Goal: Use online tool/utility: Utilize a website feature to perform a specific function

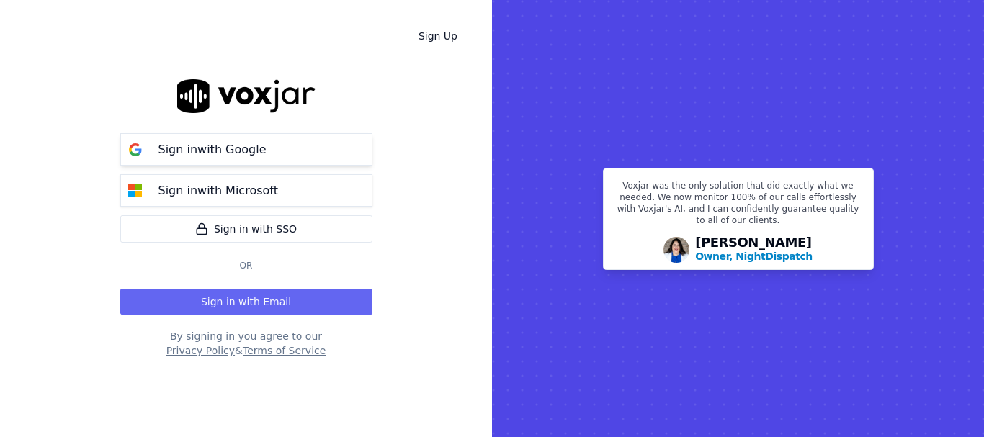
click at [255, 147] on p "Sign in with Google" at bounding box center [212, 149] width 108 height 17
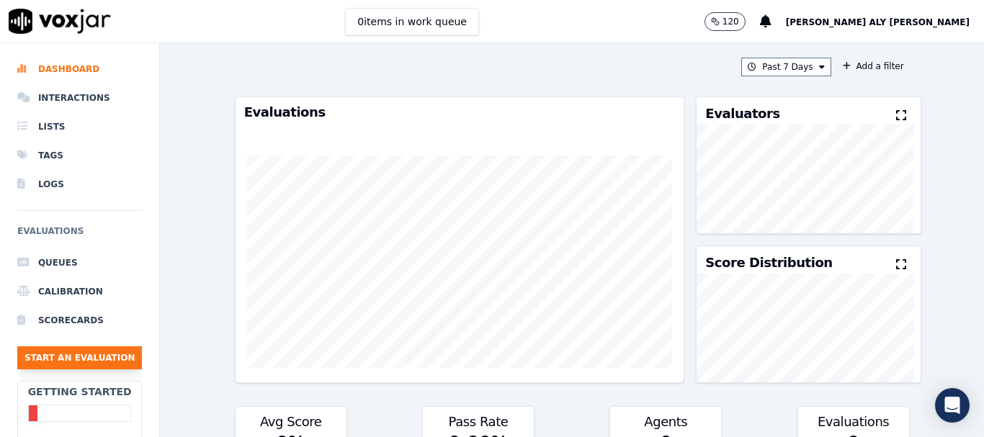
click at [87, 360] on button "Start an Evaluation" at bounding box center [79, 357] width 125 height 23
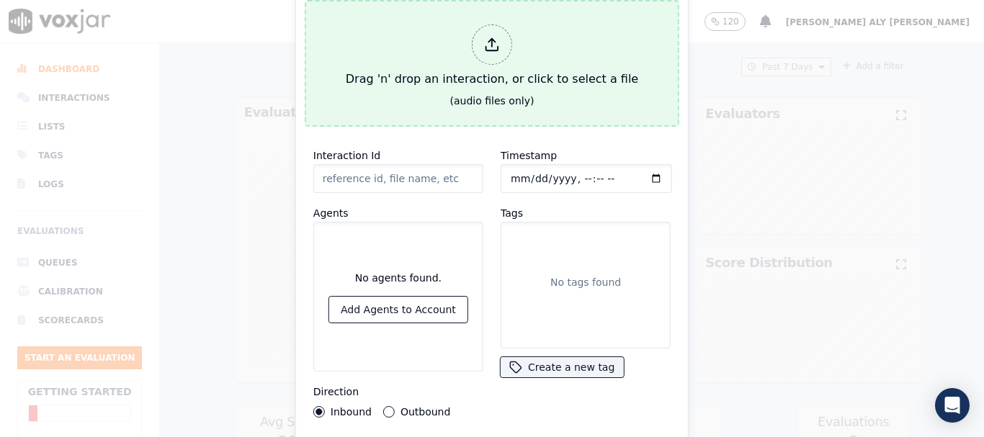
click at [498, 46] on icon at bounding box center [492, 48] width 12 height 4
type input "out-801030235487-5217-20250808-185230-1754671950.1142427.wav.wav"
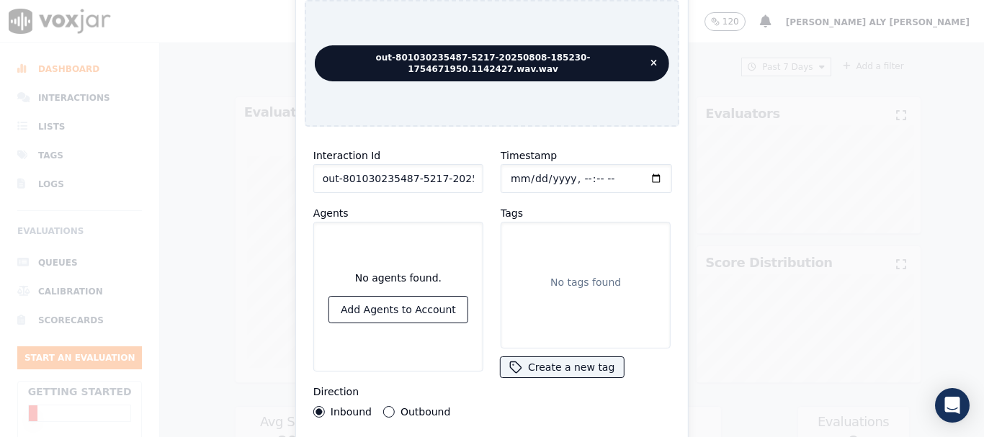
click at [383, 408] on button "Outbound" at bounding box center [389, 412] width 12 height 12
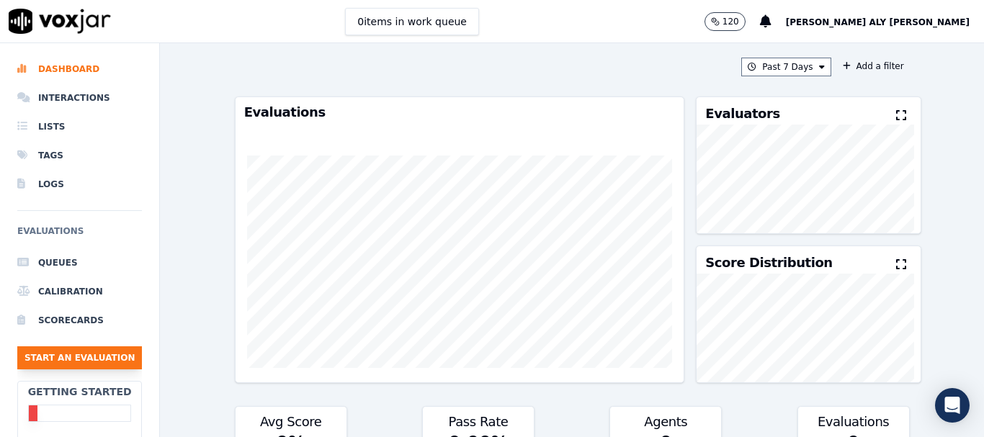
click at [73, 357] on button "Start an Evaluation" at bounding box center [79, 357] width 125 height 23
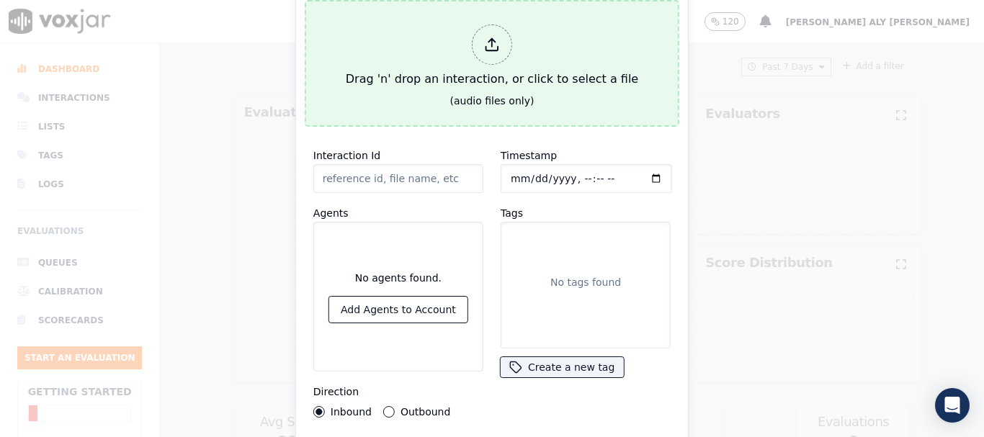
click at [487, 48] on div at bounding box center [492, 44] width 40 height 40
type input "out-801030235487-5217-20250808-185230-1754671950.1142427.wav.wav"
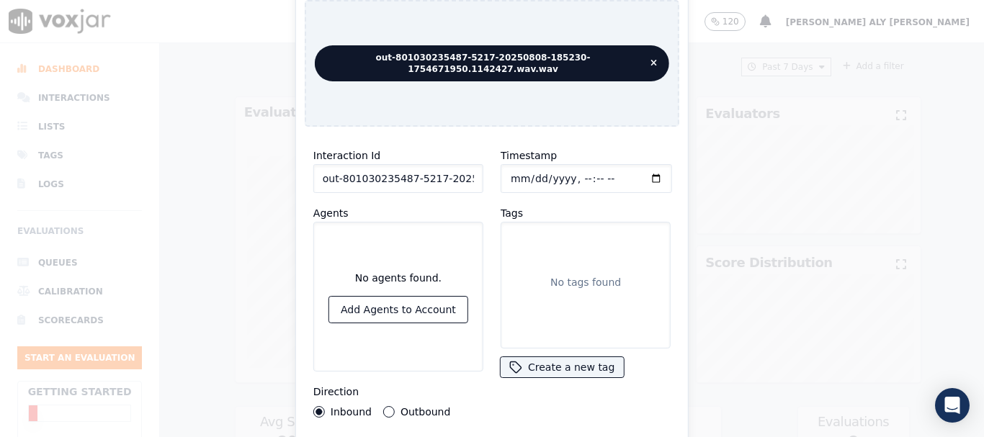
click at [400, 407] on label "Outbound" at bounding box center [425, 412] width 50 height 10
click at [395, 406] on button "Outbound" at bounding box center [389, 412] width 12 height 12
drag, startPoint x: 791, startPoint y: 71, endPoint x: 801, endPoint y: 94, distance: 25.4
click at [587, 86] on div "out-801030235487-5217-20250808-185230-1754671950.1142427.wav.wav" at bounding box center [492, 63] width 374 height 127
click at [570, 357] on button "Create a new tag" at bounding box center [561, 367] width 122 height 20
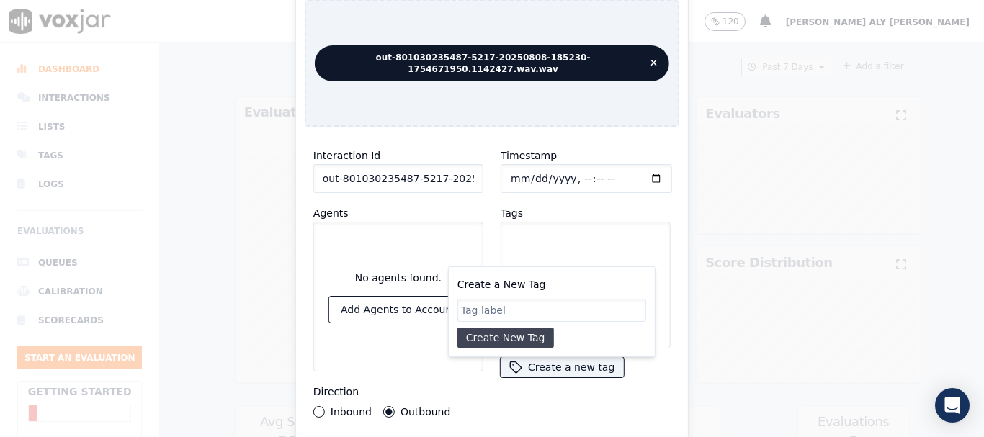
click at [523, 328] on button "Create New Tag" at bounding box center [505, 338] width 96 height 20
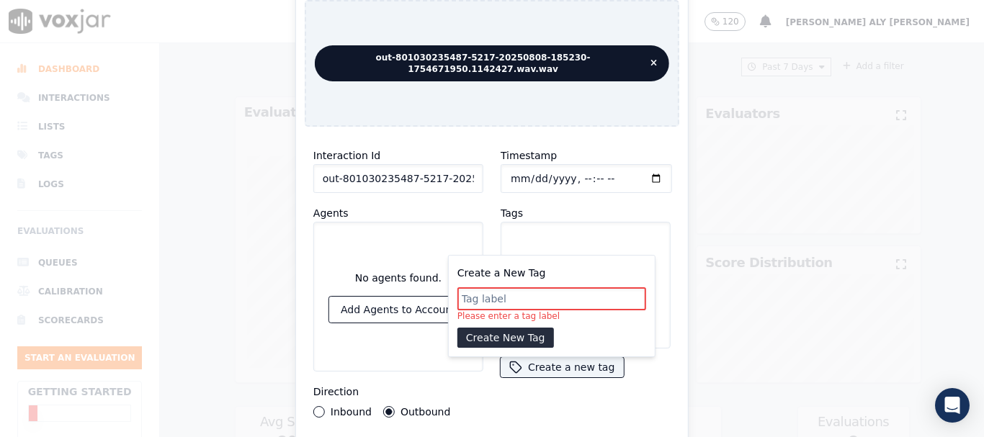
click at [520, 293] on input "Create a New Tag" at bounding box center [551, 298] width 189 height 23
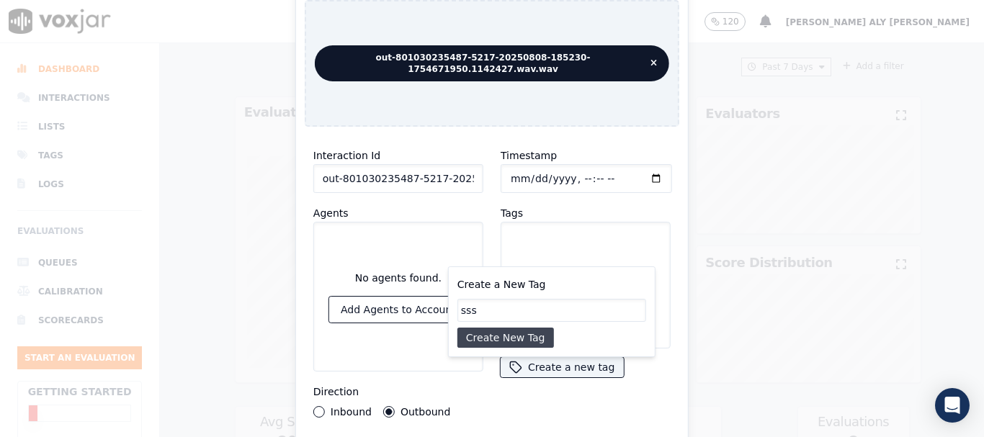
type input "sss"
click at [513, 333] on button "Create New Tag" at bounding box center [505, 338] width 96 height 20
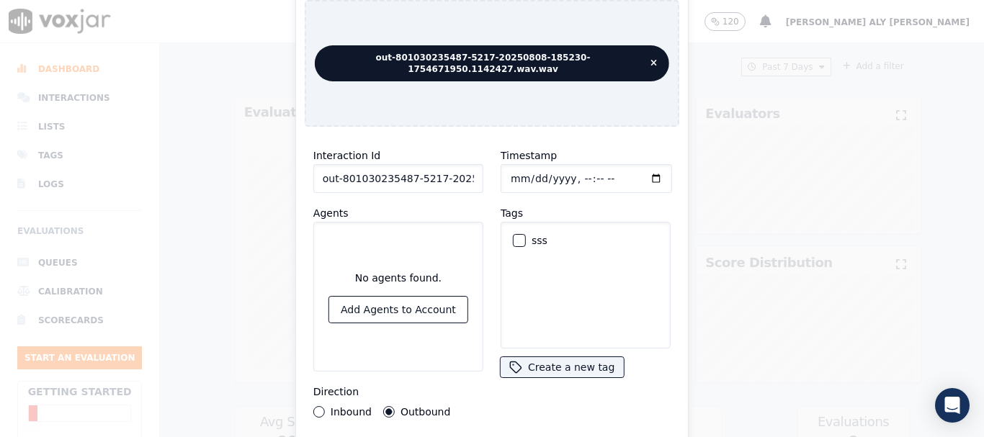
click at [512, 242] on div "sss" at bounding box center [585, 240] width 157 height 24
click at [513, 238] on div "button" at bounding box center [518, 240] width 10 height 10
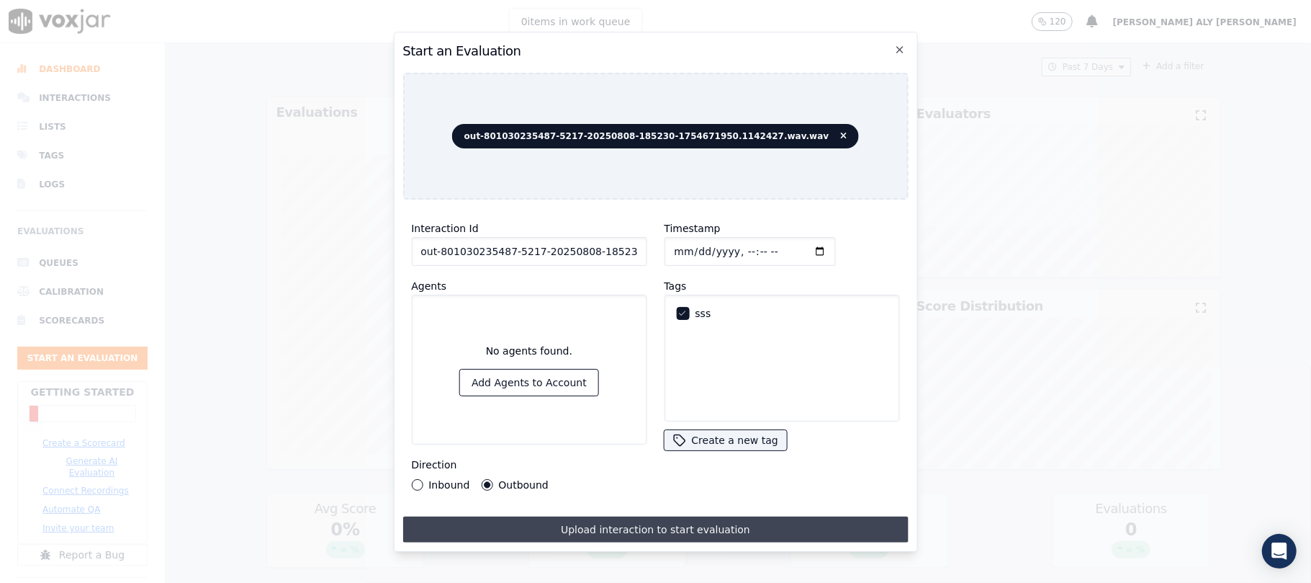
click at [677, 436] on button "Upload interaction to start evaluation" at bounding box center [655, 529] width 505 height 26
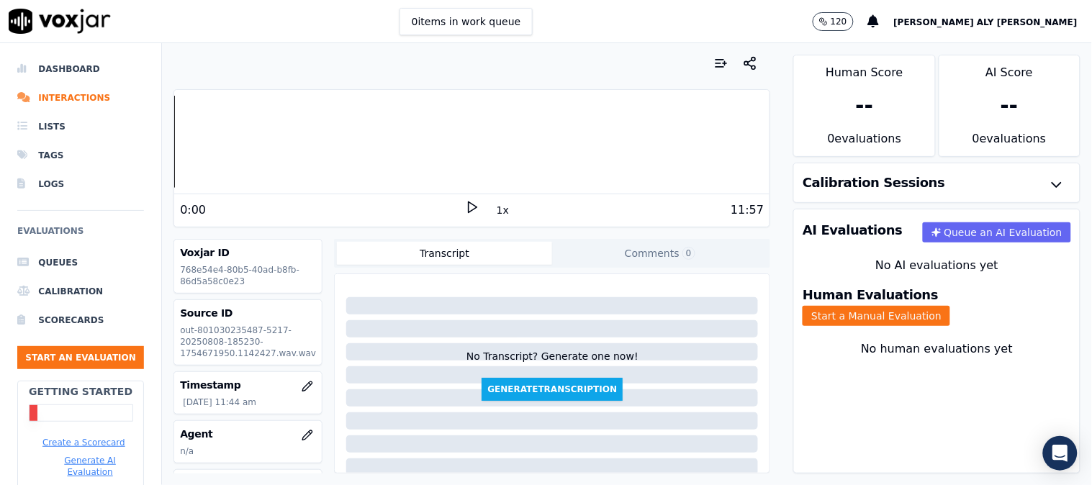
click at [465, 209] on icon at bounding box center [472, 207] width 14 height 14
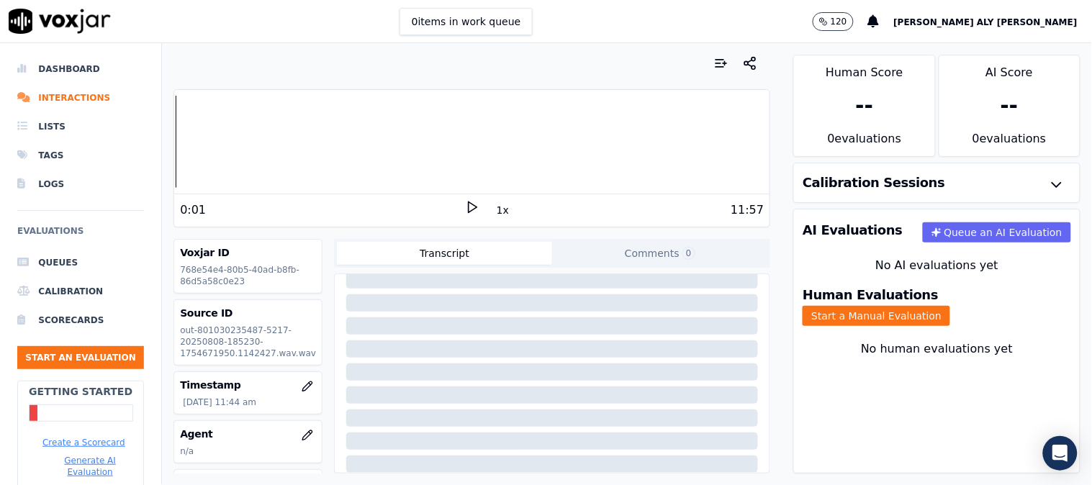
scroll to position [80, 0]
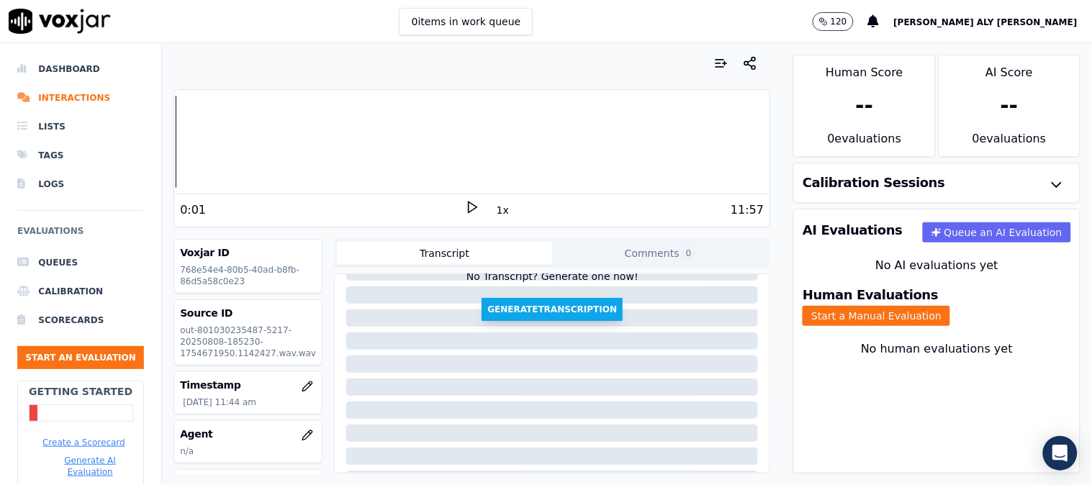
click at [531, 310] on button "Generate Transcription" at bounding box center [552, 309] width 141 height 23
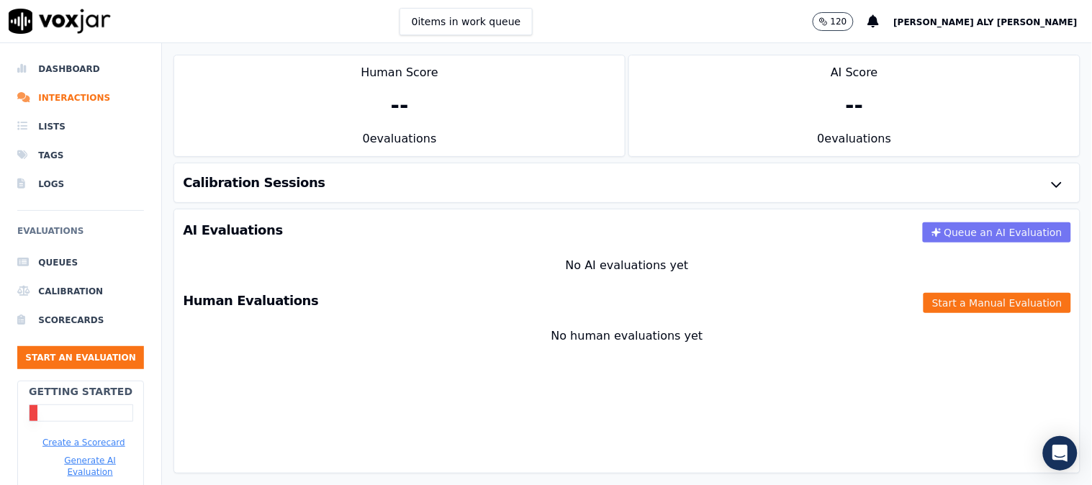
click at [945, 232] on button "Queue an AI Evaluation" at bounding box center [997, 233] width 148 height 20
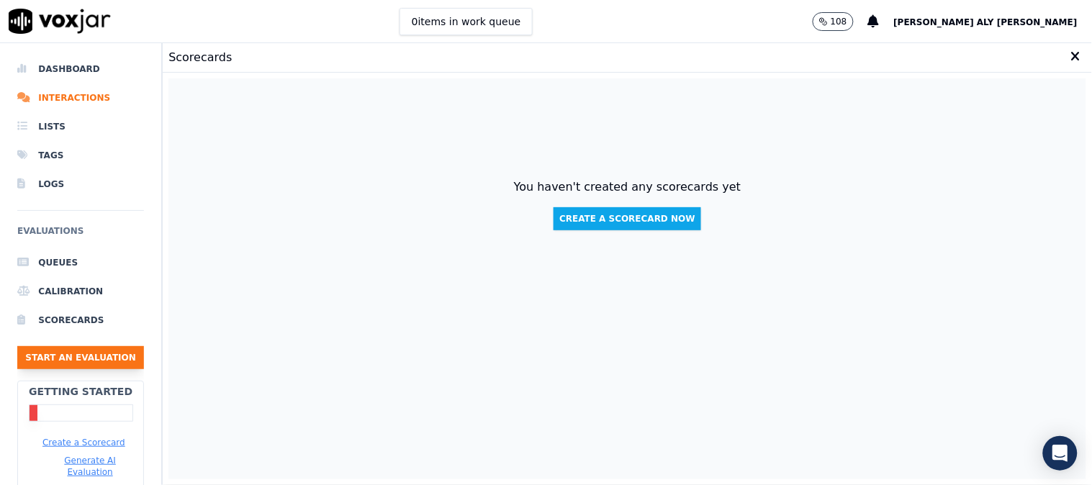
click at [55, 349] on button "Start an Evaluation" at bounding box center [80, 357] width 127 height 23
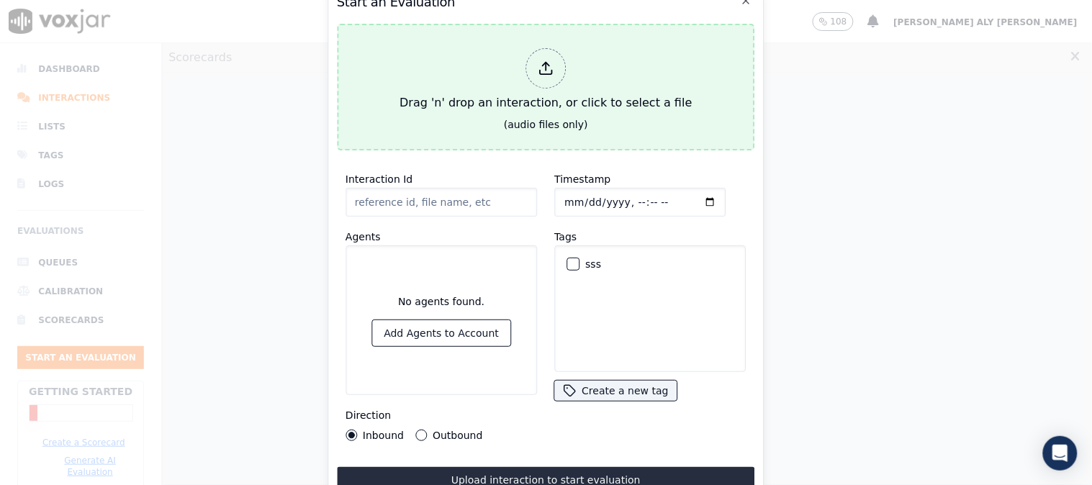
click at [557, 72] on div at bounding box center [546, 68] width 40 height 40
type input "out-801030235487-5217-20250808-185230-1754671950.1142427.wav.wav"
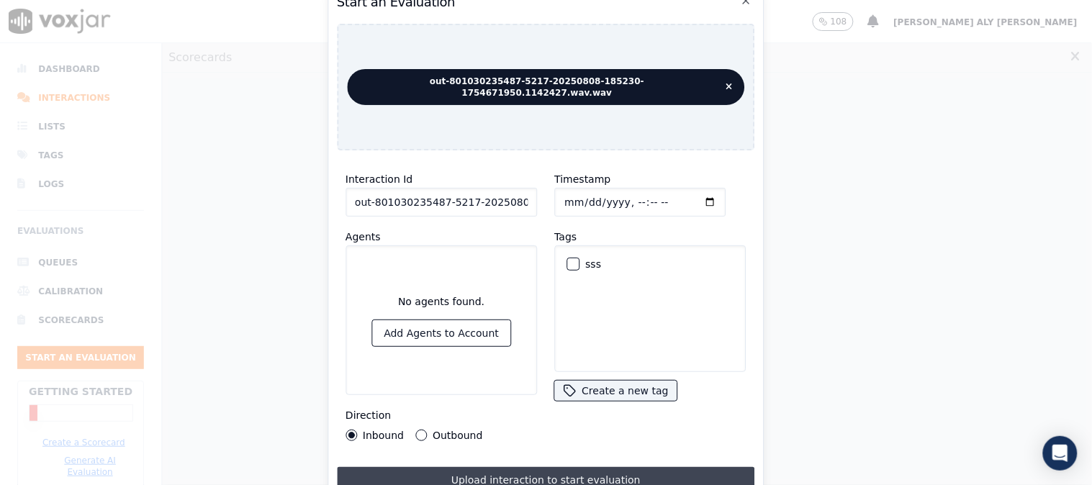
click at [556, 436] on button "Upload interaction to start evaluation" at bounding box center [546, 480] width 418 height 26
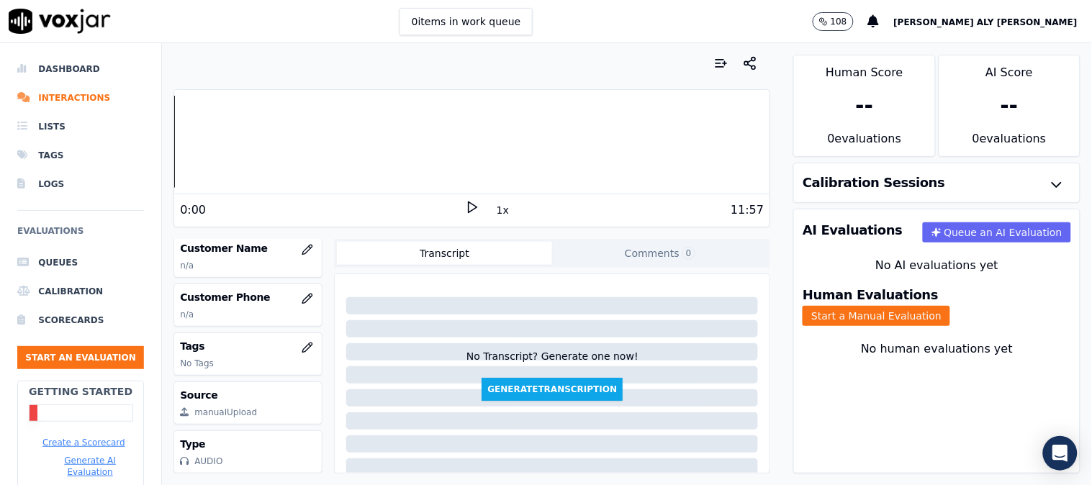
scroll to position [271, 0]
click at [932, 235] on icon "button" at bounding box center [937, 233] width 10 height 10
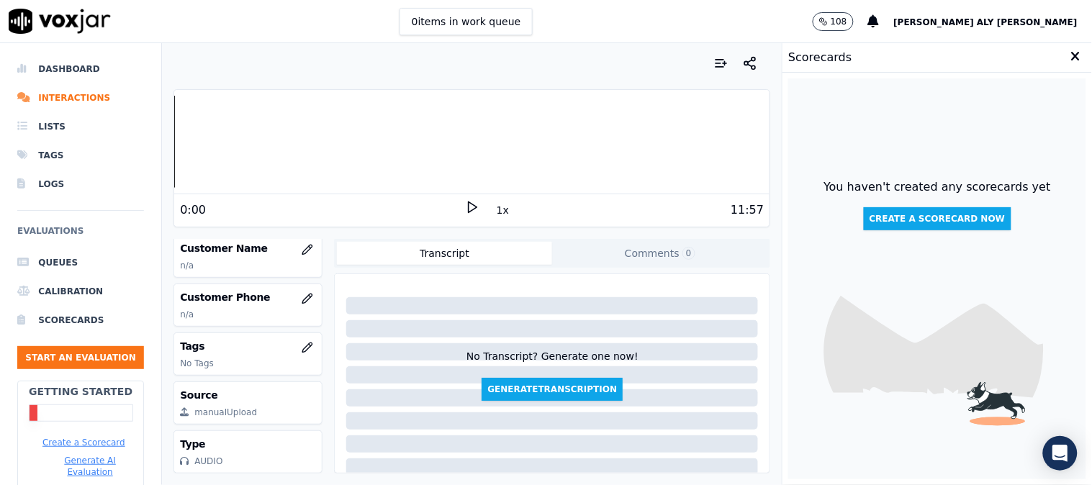
click at [983, 53] on icon at bounding box center [1075, 56] width 9 height 13
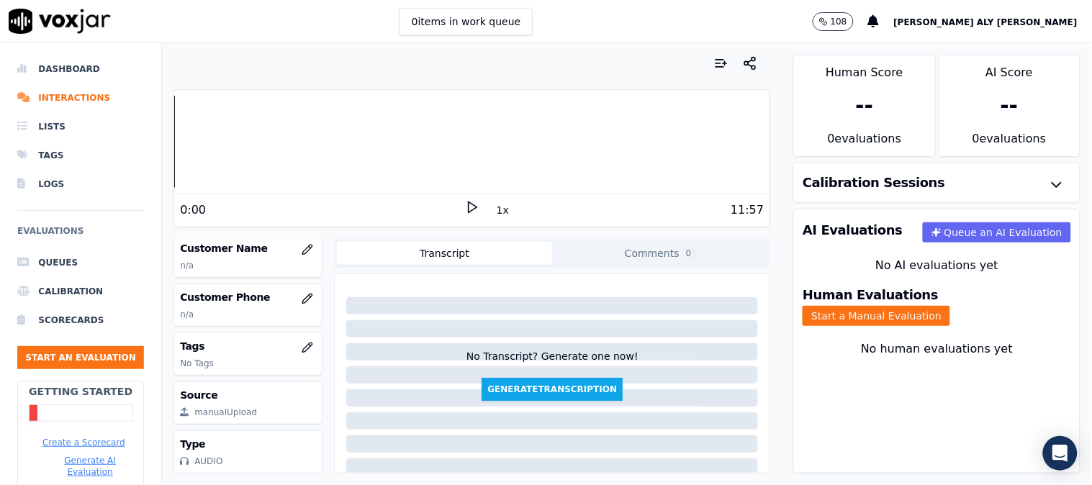
click at [469, 199] on div "0:00 1x 11:57" at bounding box center [471, 209] width 595 height 31
click at [465, 215] on div "1x" at bounding box center [472, 209] width 14 height 19
click at [469, 210] on polygon at bounding box center [473, 207] width 9 height 11
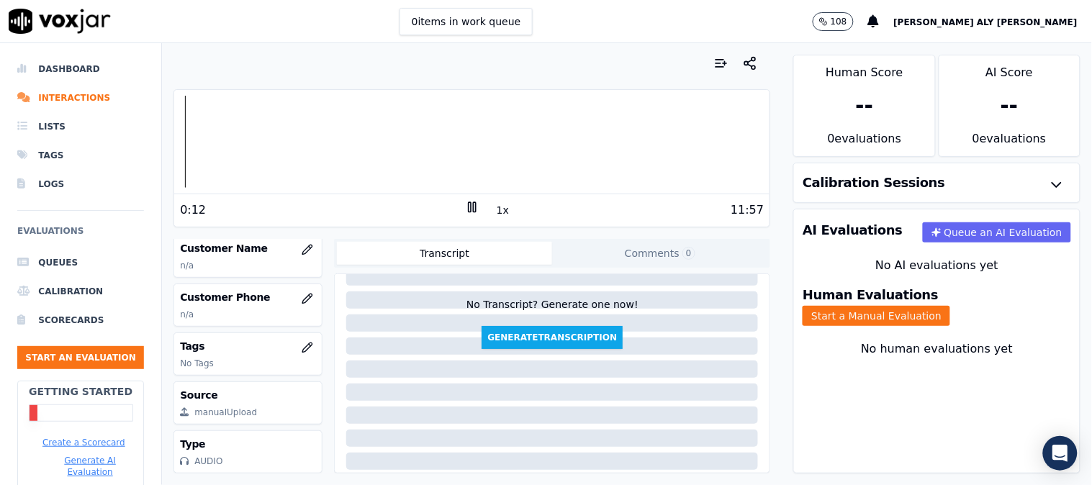
scroll to position [80, 0]
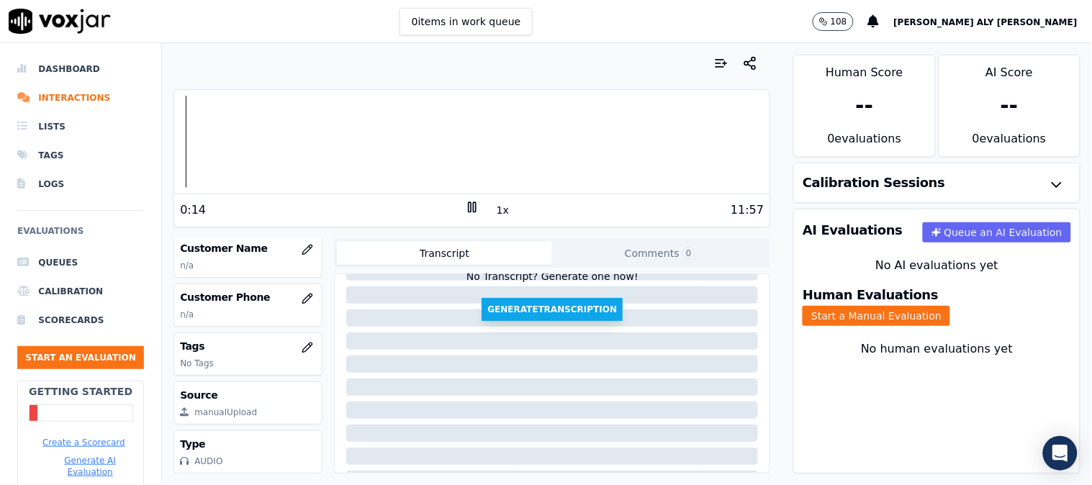
click at [490, 313] on button "Generate Transcription" at bounding box center [552, 309] width 141 height 23
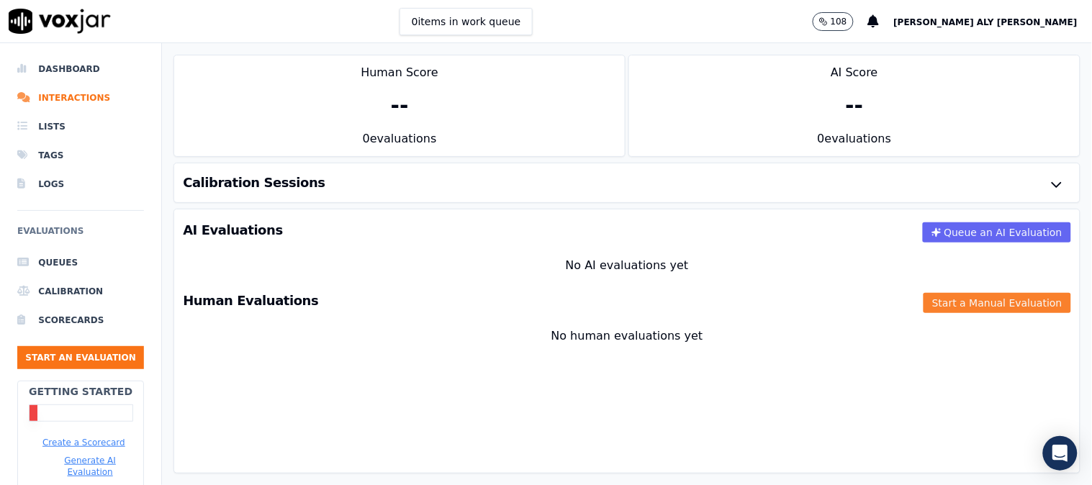
click at [940, 306] on button "Start a Manual Evaluation" at bounding box center [998, 303] width 148 height 20
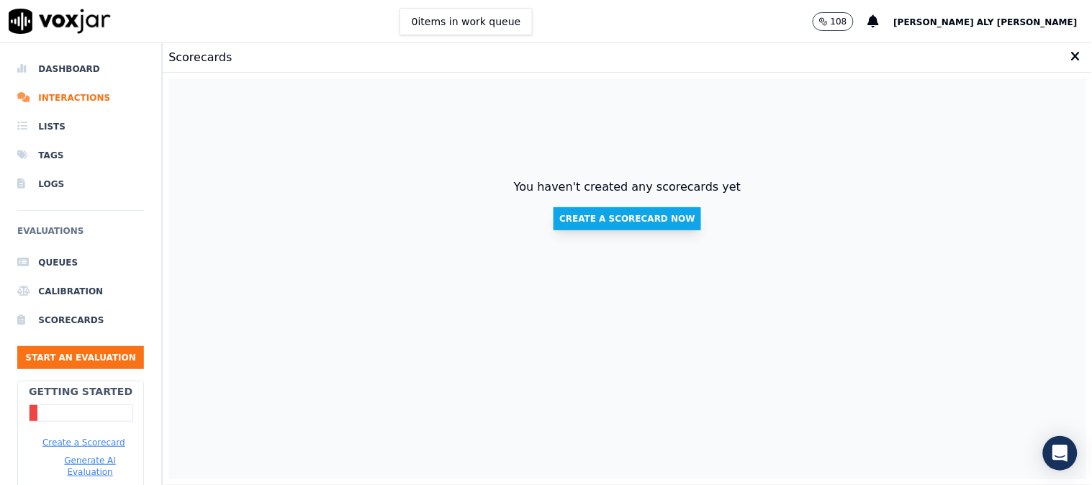
click at [624, 217] on button "Create a scorecard now" at bounding box center [628, 218] width 148 height 23
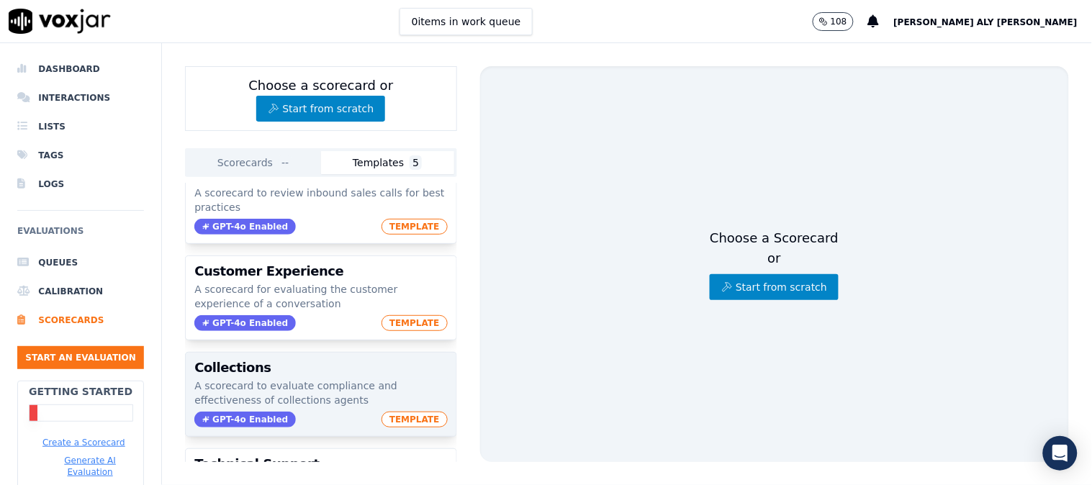
scroll to position [160, 0]
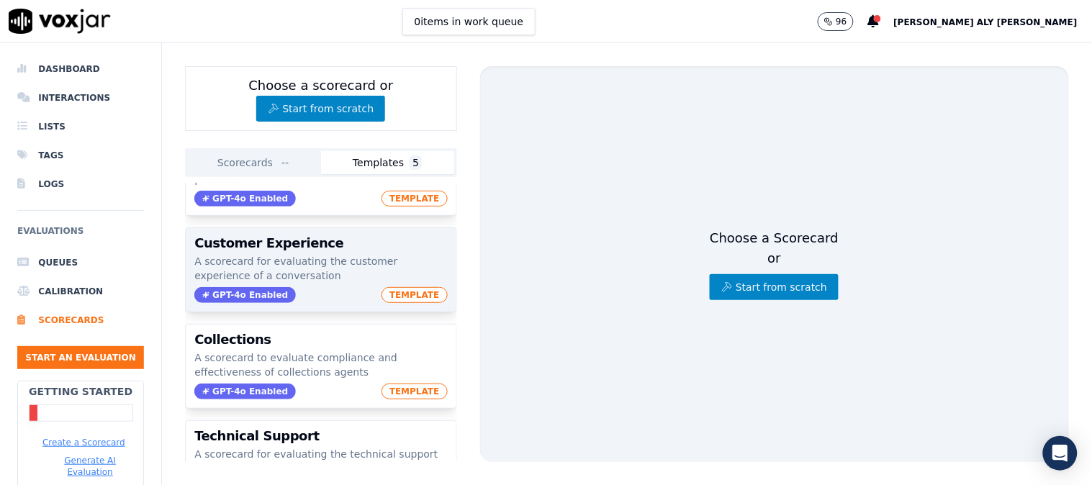
click at [387, 295] on span "TEMPLATE" at bounding box center [415, 295] width 66 height 16
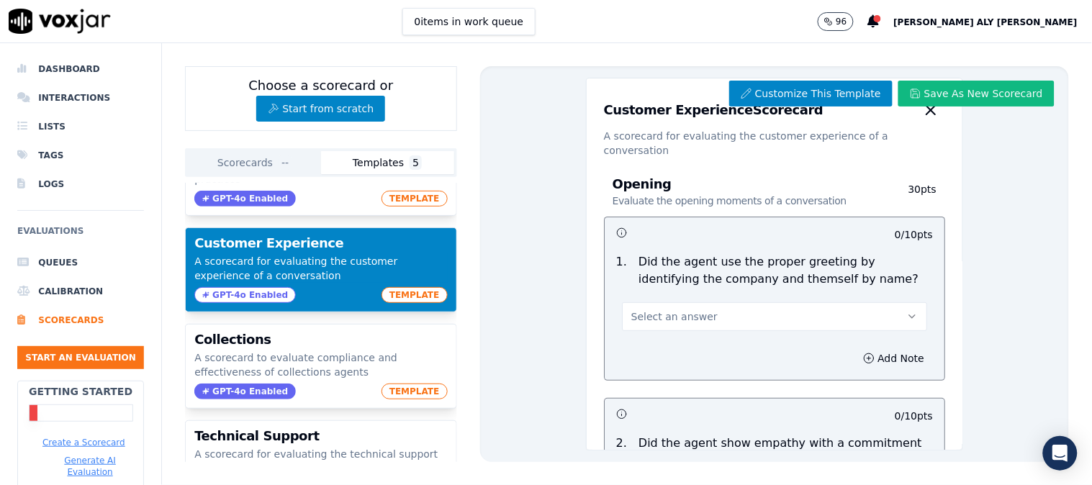
click at [711, 318] on button "Select an answer" at bounding box center [774, 316] width 305 height 29
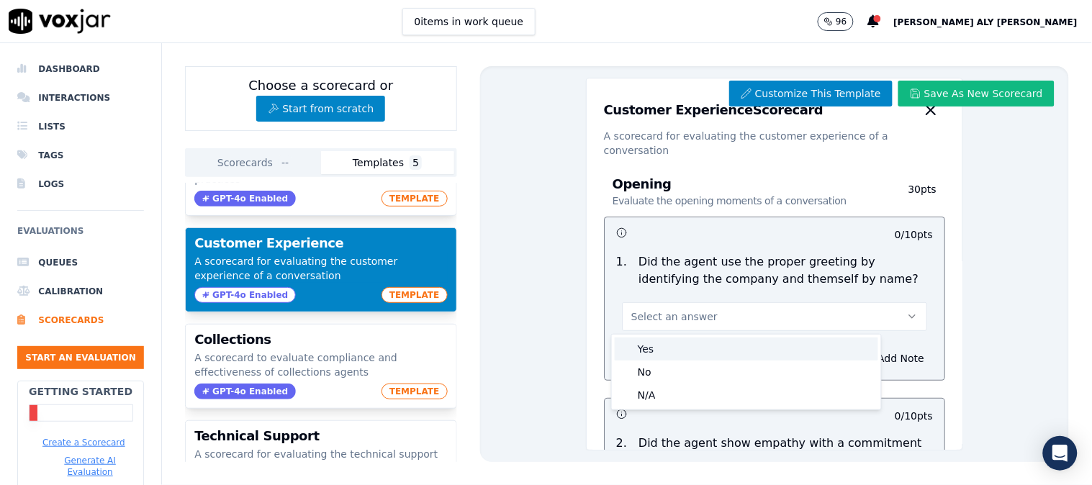
click at [698, 339] on div "Yes" at bounding box center [747, 349] width 264 height 23
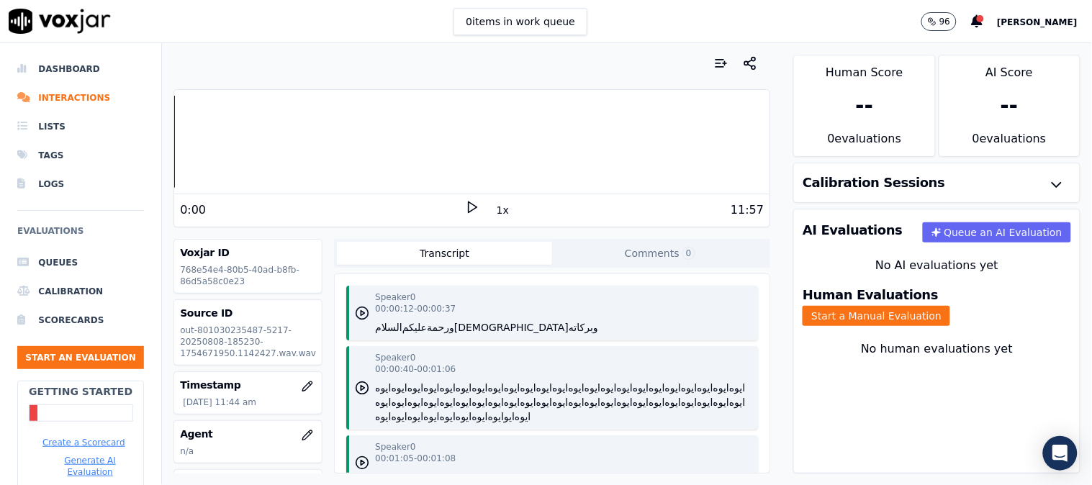
click at [355, 306] on icon "button" at bounding box center [362, 313] width 14 height 14
click at [356, 312] on circle "button" at bounding box center [362, 313] width 12 height 12
click at [361, 391] on polygon "button" at bounding box center [363, 388] width 4 height 5
click at [356, 392] on icon "button" at bounding box center [362, 388] width 14 height 14
